Goal: Information Seeking & Learning: Learn about a topic

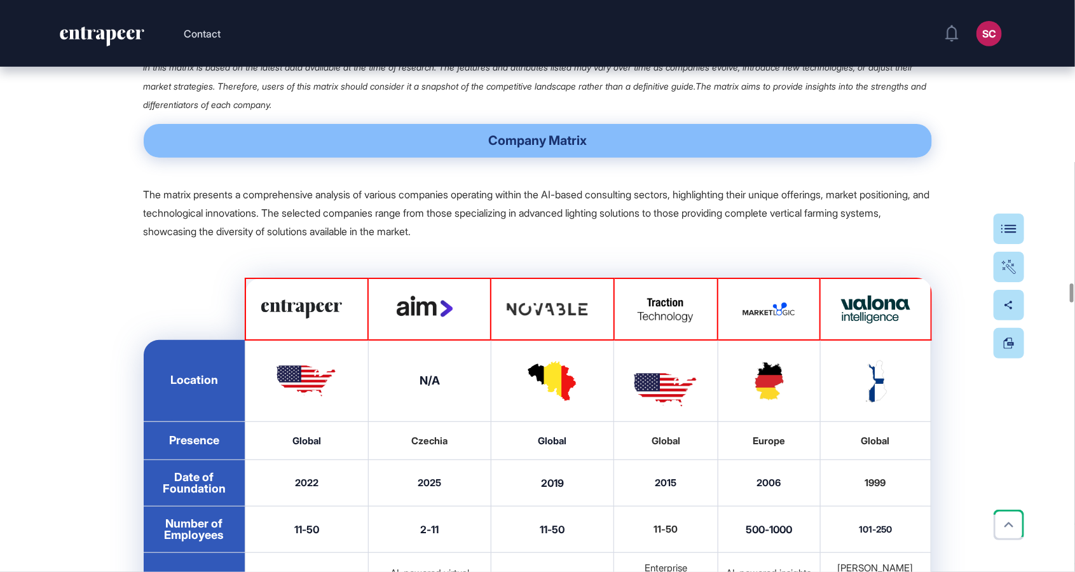
scroll to position [20291, 0]
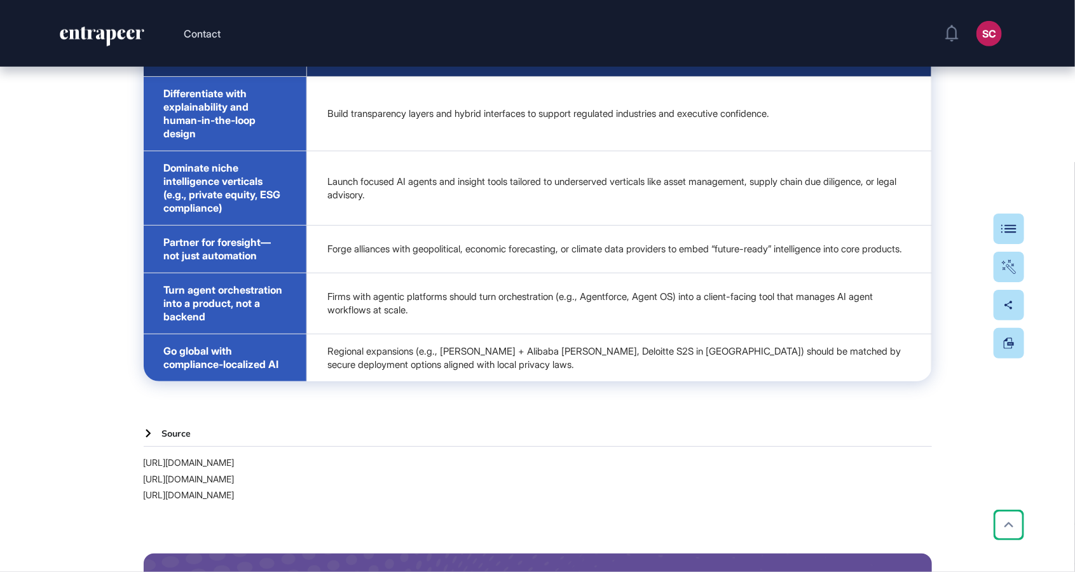
scroll to position [41613, 0]
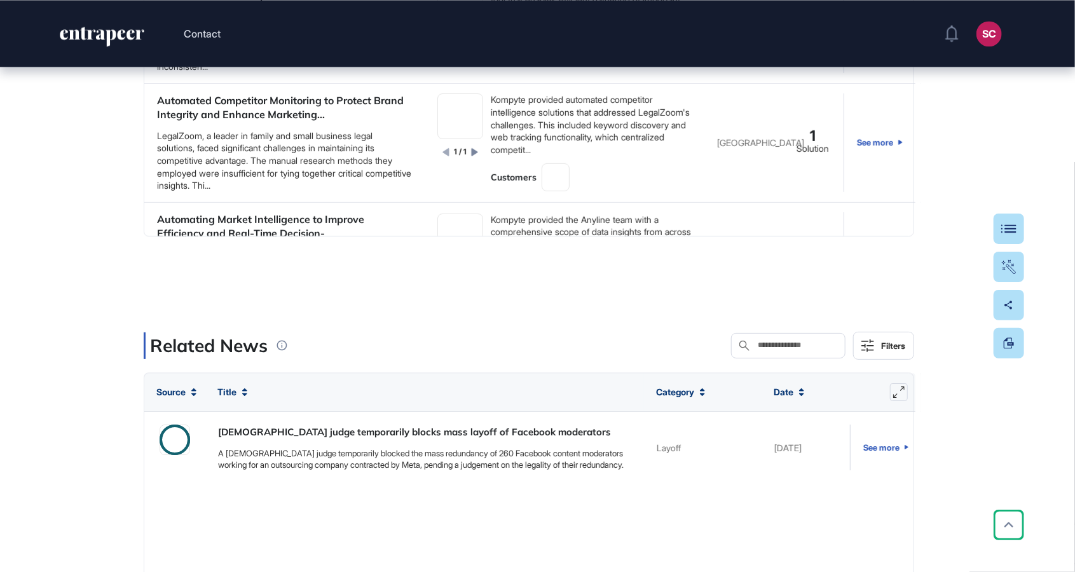
drag, startPoint x: 1075, startPoint y: 54, endPoint x: 1074, endPoint y: 593, distance: 538.6
click at [978, 570] on div "Contact SC Admin Dashboard Dashboard Profile My Content Request More Data Edit …" at bounding box center [537, 286] width 1075 height 572
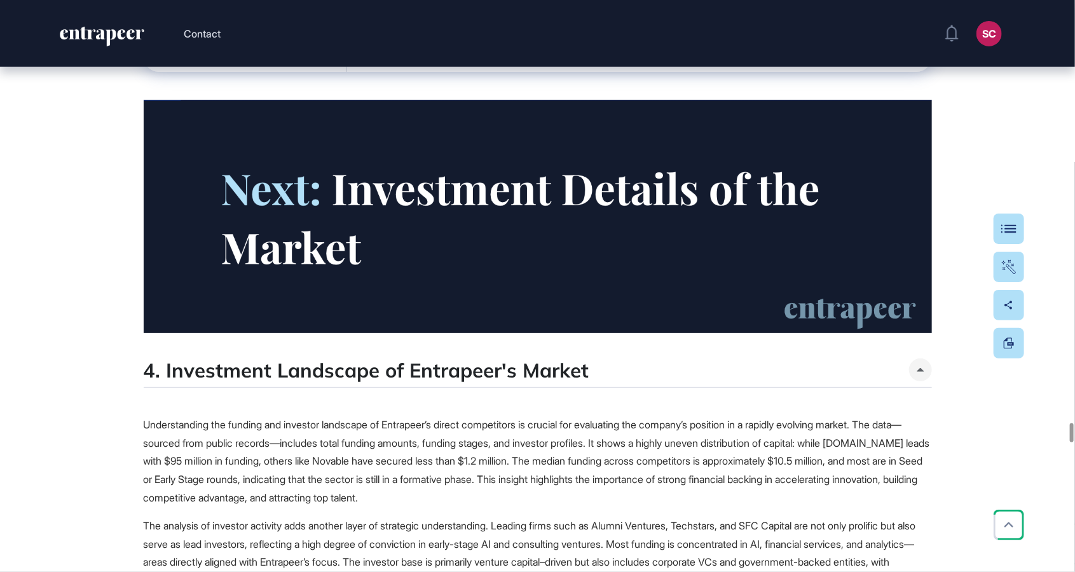
scroll to position [30281, 0]
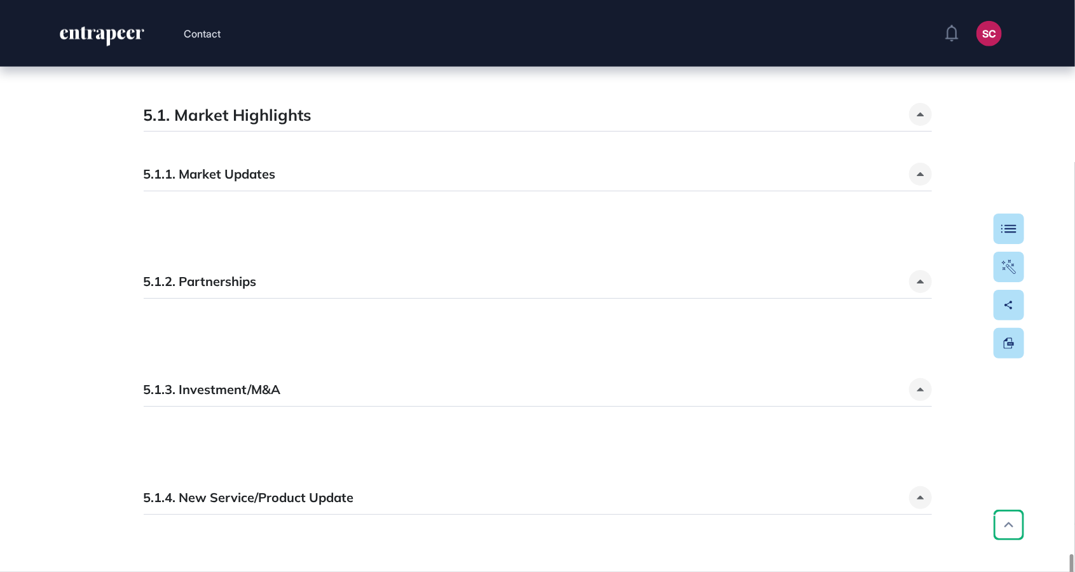
scroll to position [13037, 0]
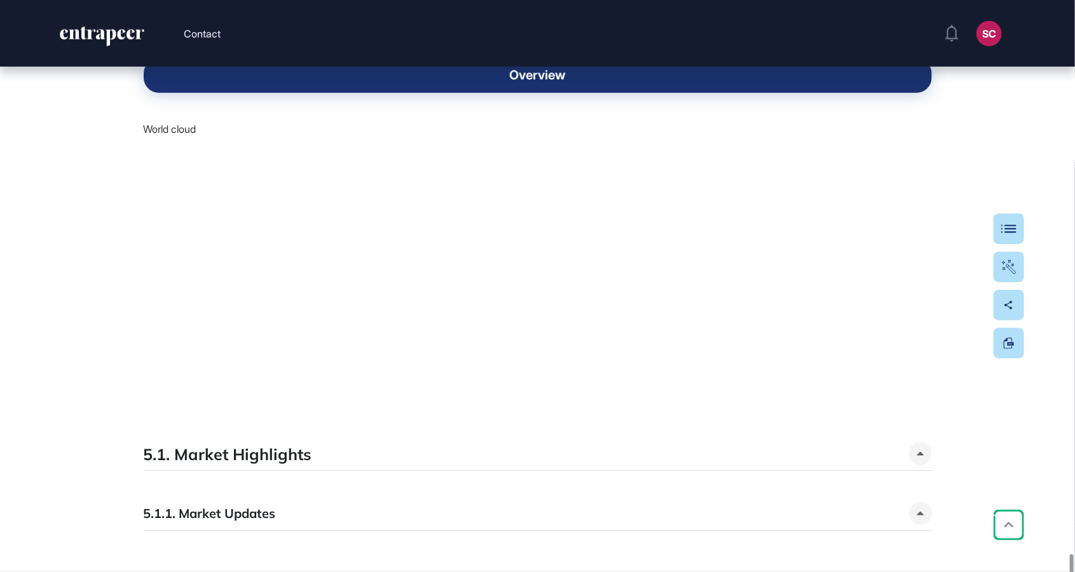
drag, startPoint x: 209, startPoint y: 216, endPoint x: 406, endPoint y: 228, distance: 197.5
click at [406, 228] on span "Overview World cloud" at bounding box center [538, 224] width 789 height 386
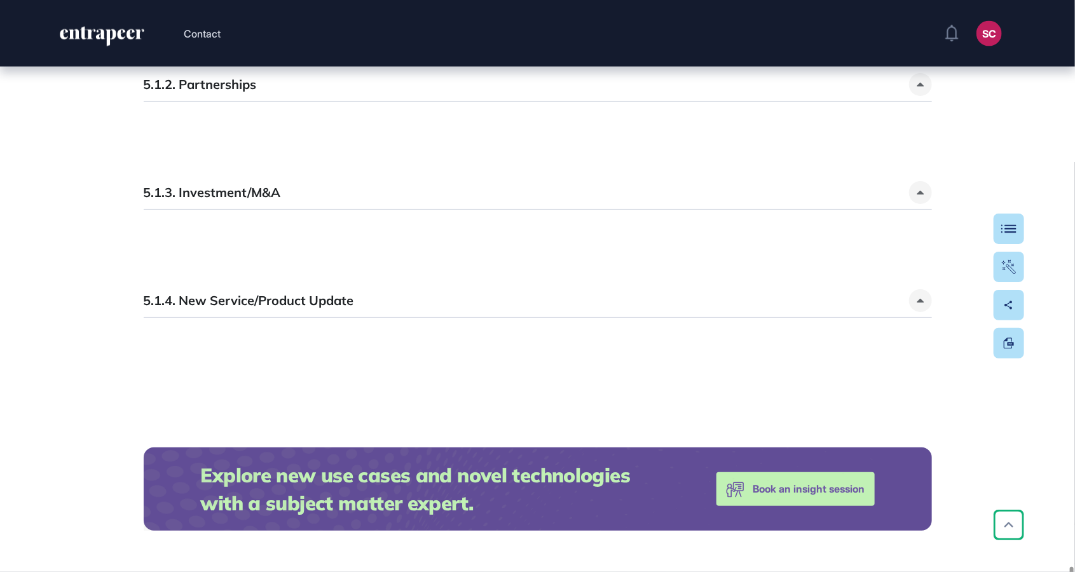
scroll to position [13329, 0]
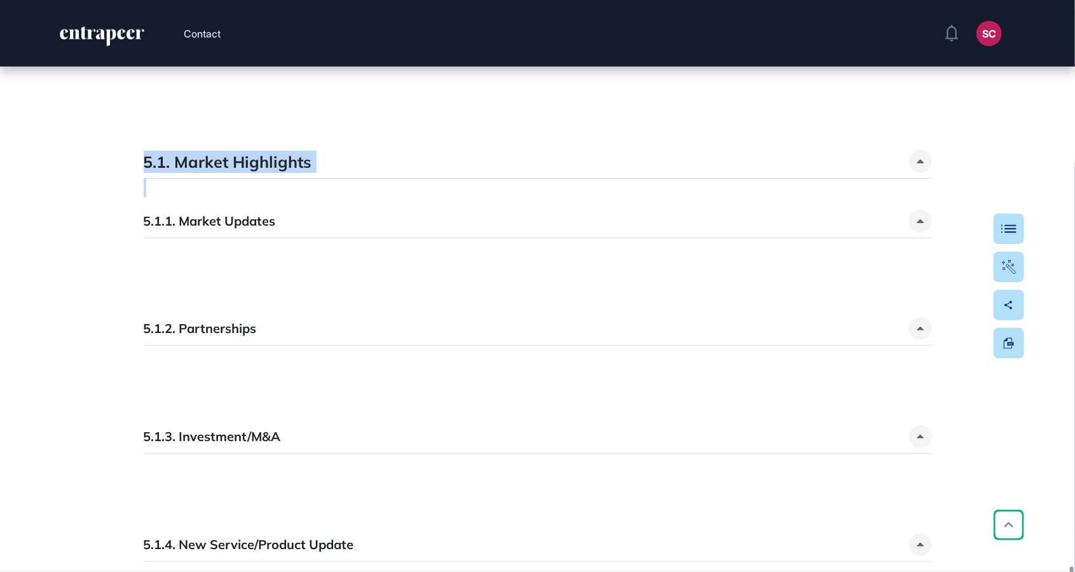
drag, startPoint x: 113, startPoint y: 241, endPoint x: 552, endPoint y: 278, distance: 441.0
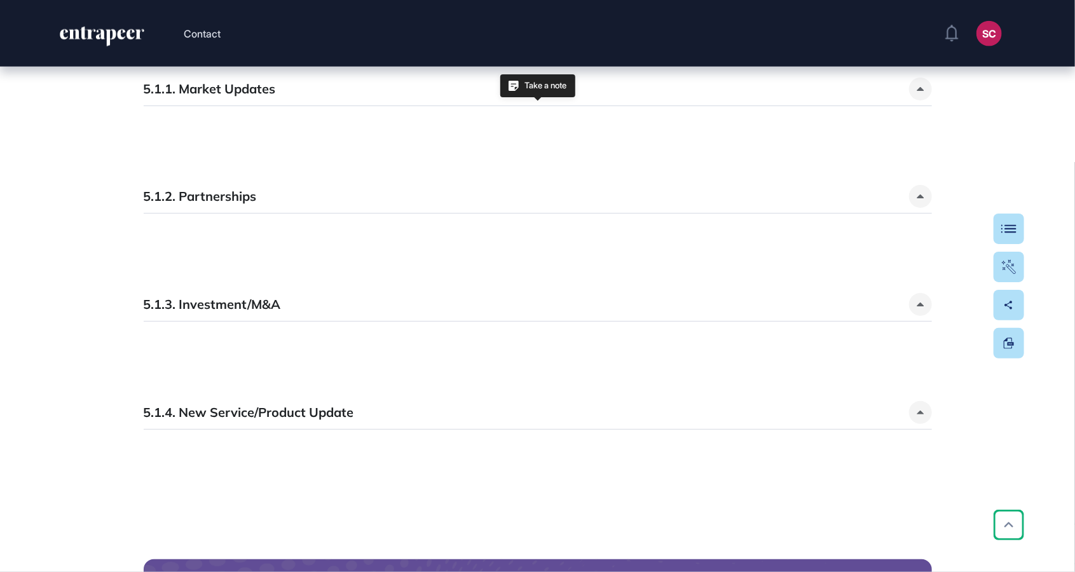
scroll to position [13467, 0]
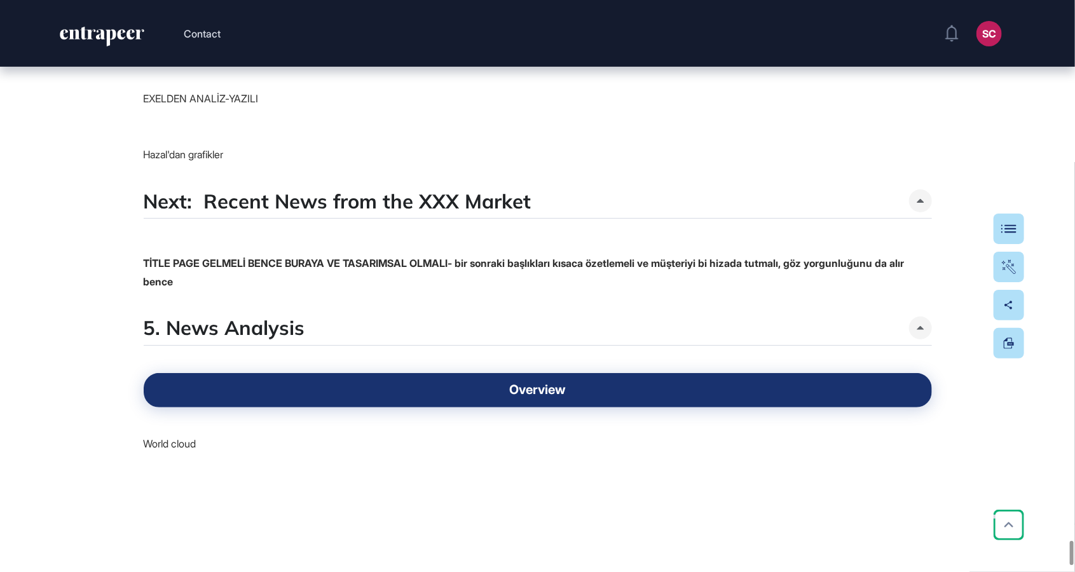
scroll to position [0, 0]
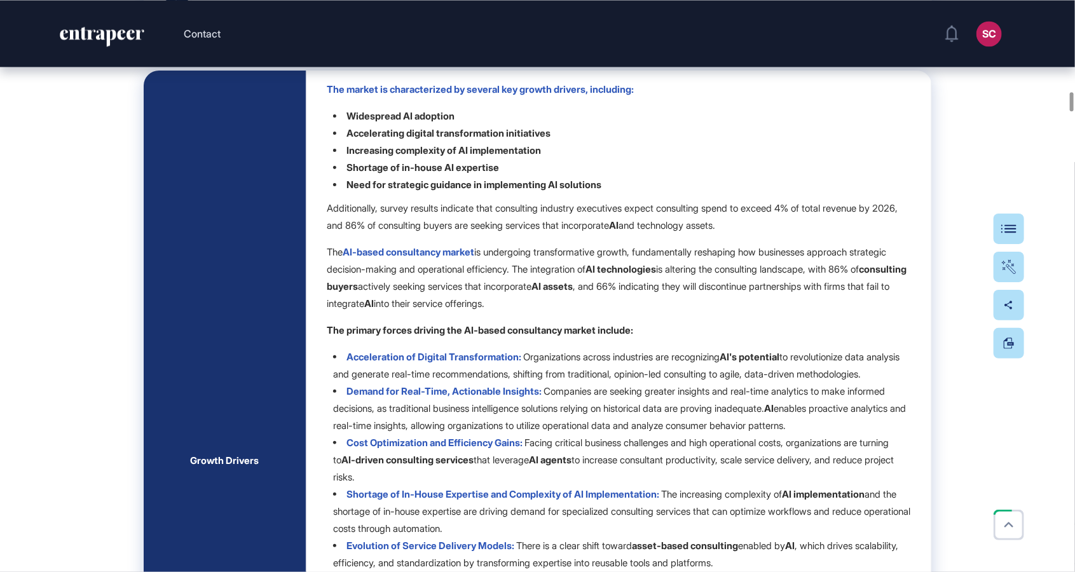
scroll to position [7175, 0]
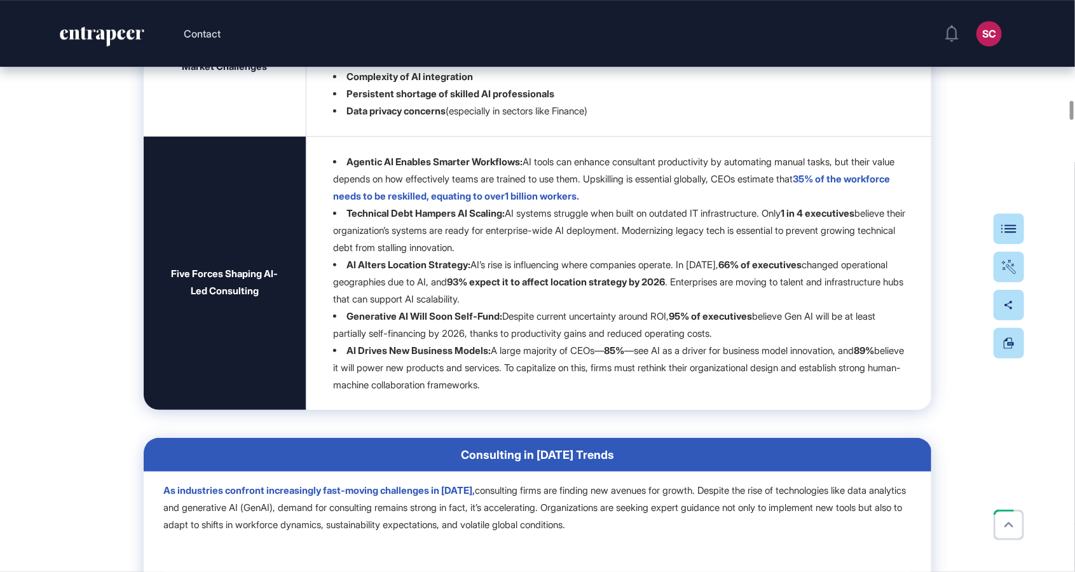
click at [1014, 246] on div at bounding box center [1009, 286] width 31 height 145
click at [1007, 226] on div "Table Of Contents" at bounding box center [971, 229] width 88 height 10
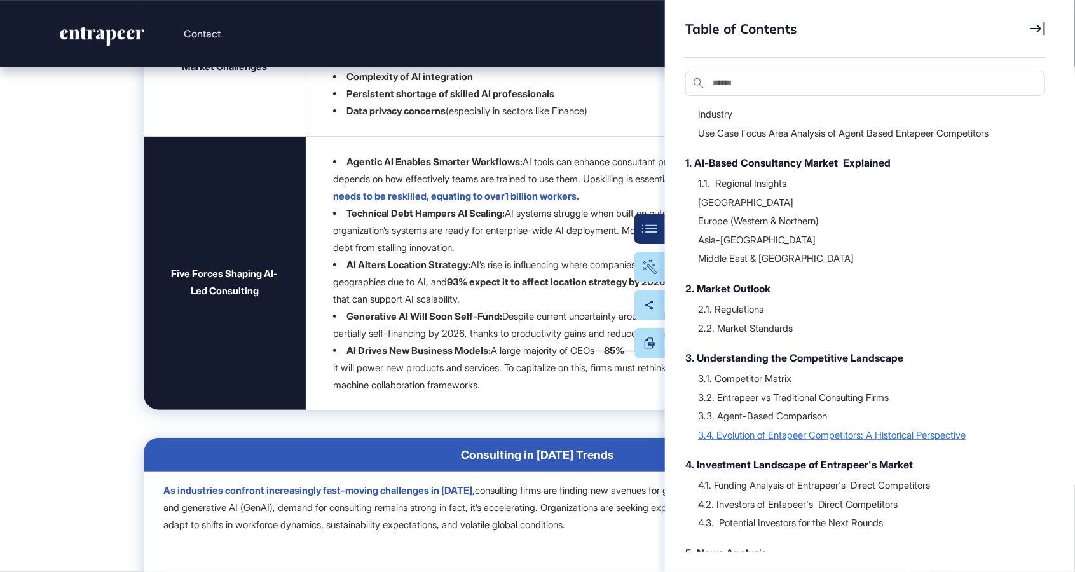
scroll to position [112, 0]
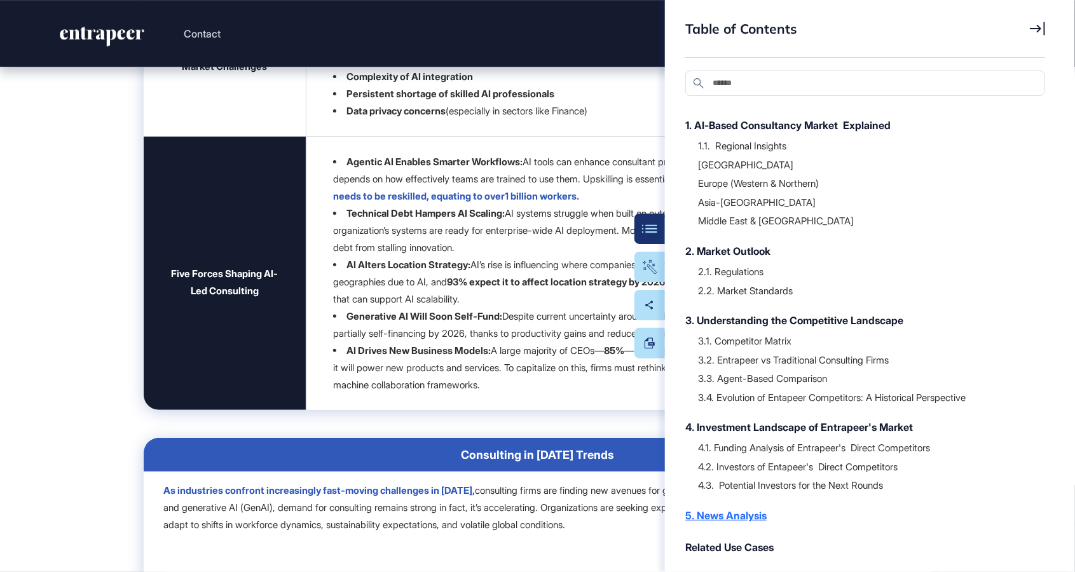
click at [750, 513] on div "5. News Analysis" at bounding box center [859, 515] width 347 height 15
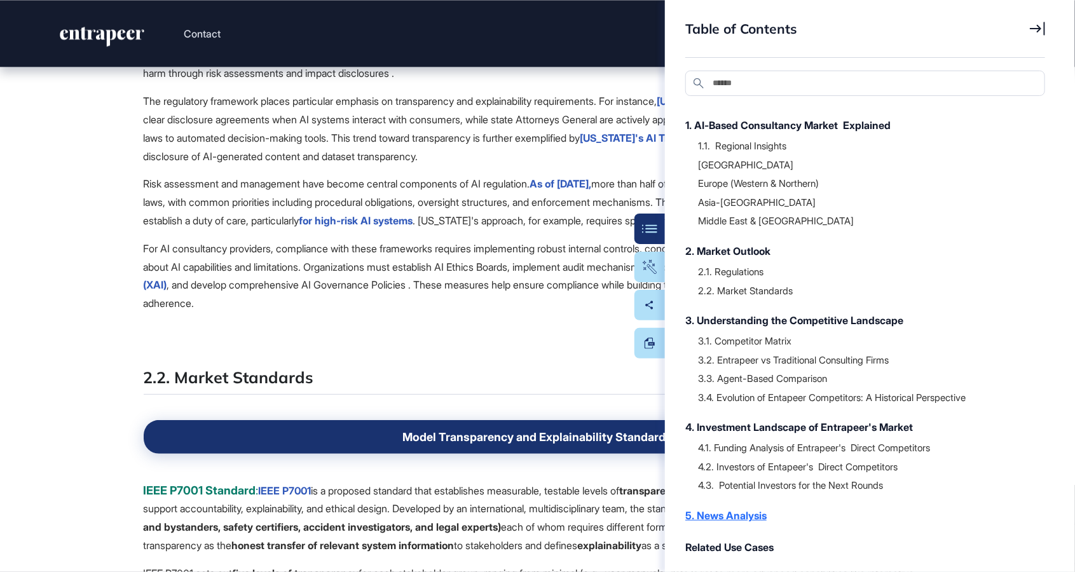
scroll to position [39434, 0]
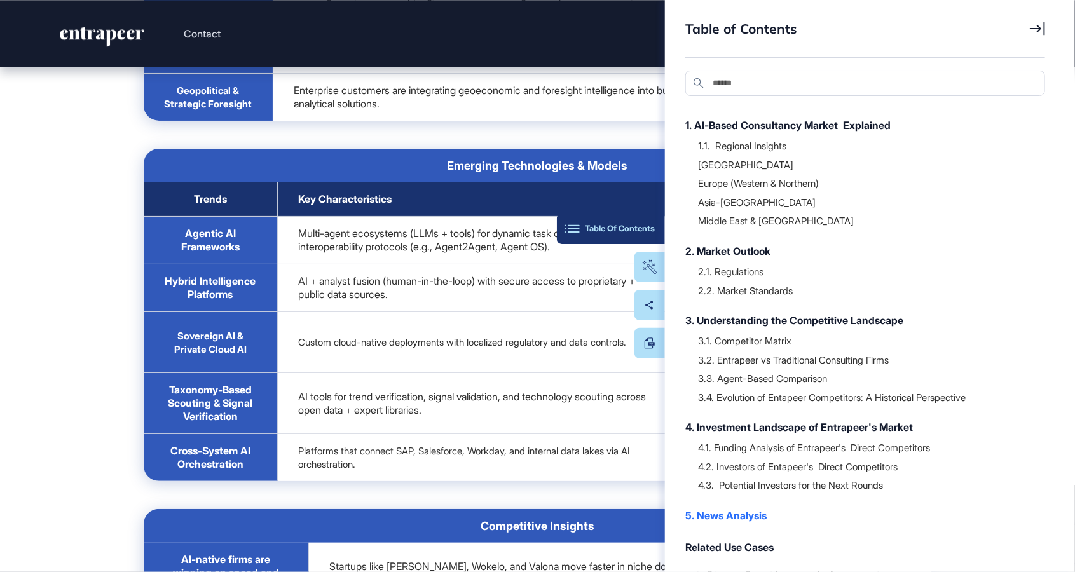
click at [635, 228] on div "Table Of Contents" at bounding box center [611, 229] width 88 height 10
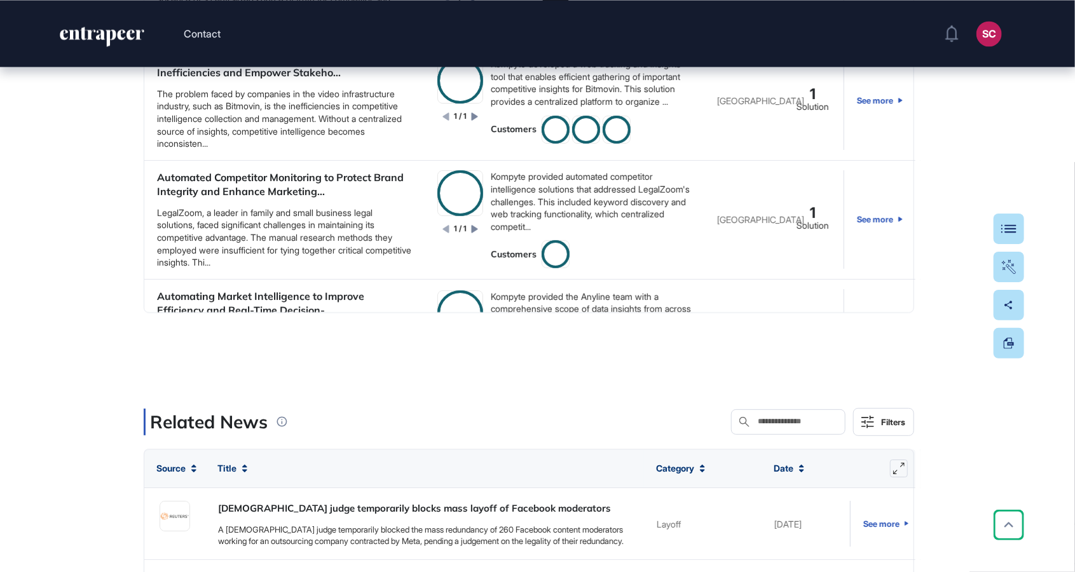
scroll to position [41608, 0]
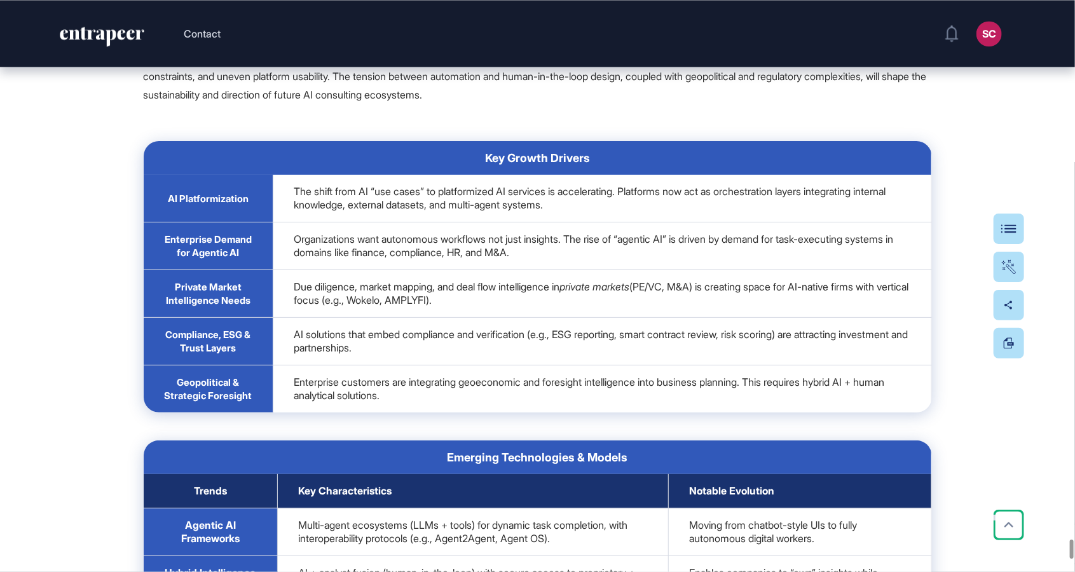
scroll to position [39025, 0]
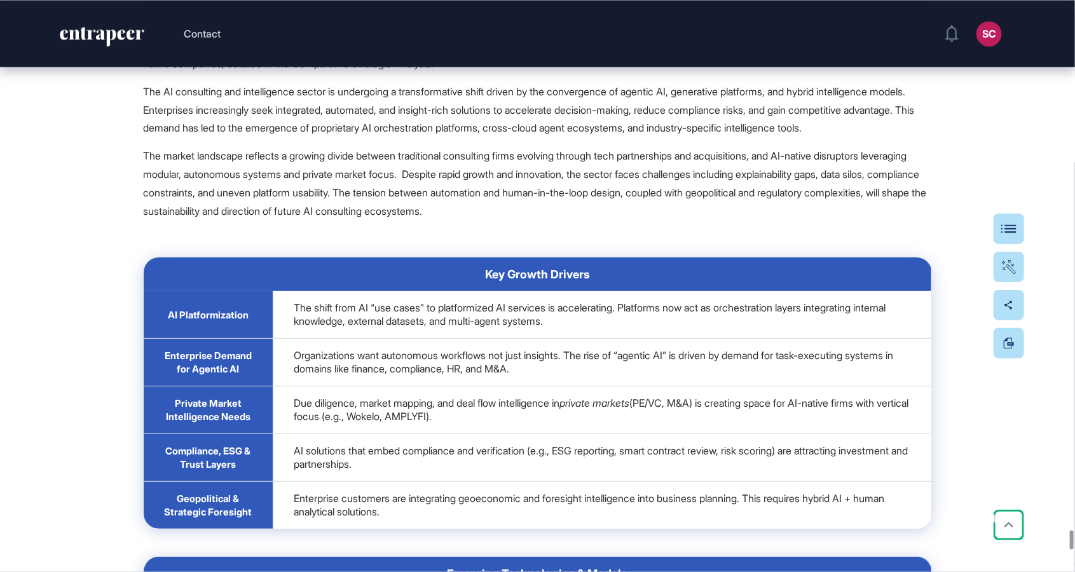
drag, startPoint x: 365, startPoint y: 497, endPoint x: 165, endPoint y: 485, distance: 200.7
copy h4 "News Analysis"
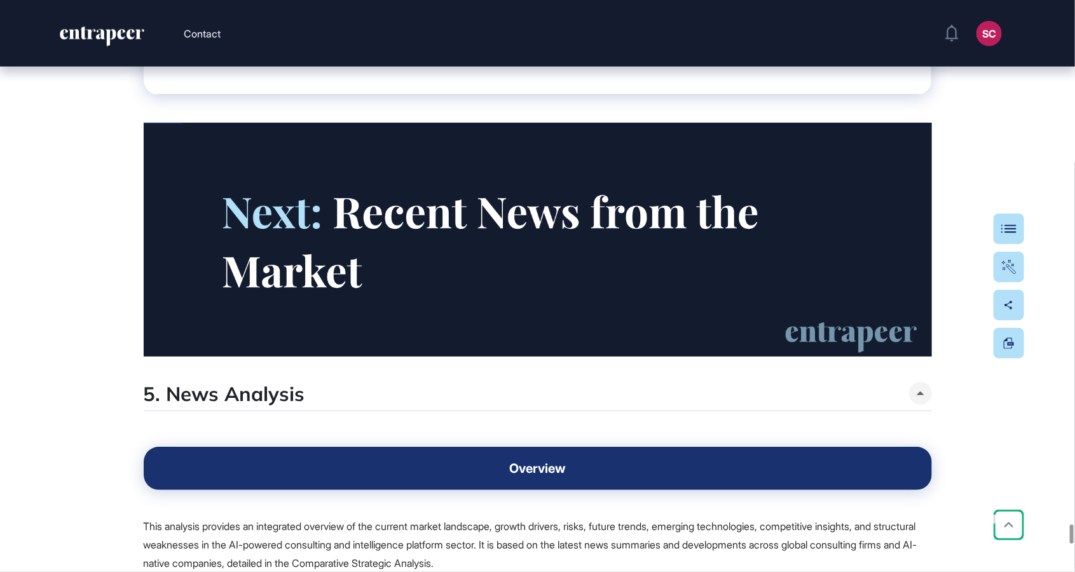
scroll to position [38460, 0]
